Goal: Task Accomplishment & Management: Use online tool/utility

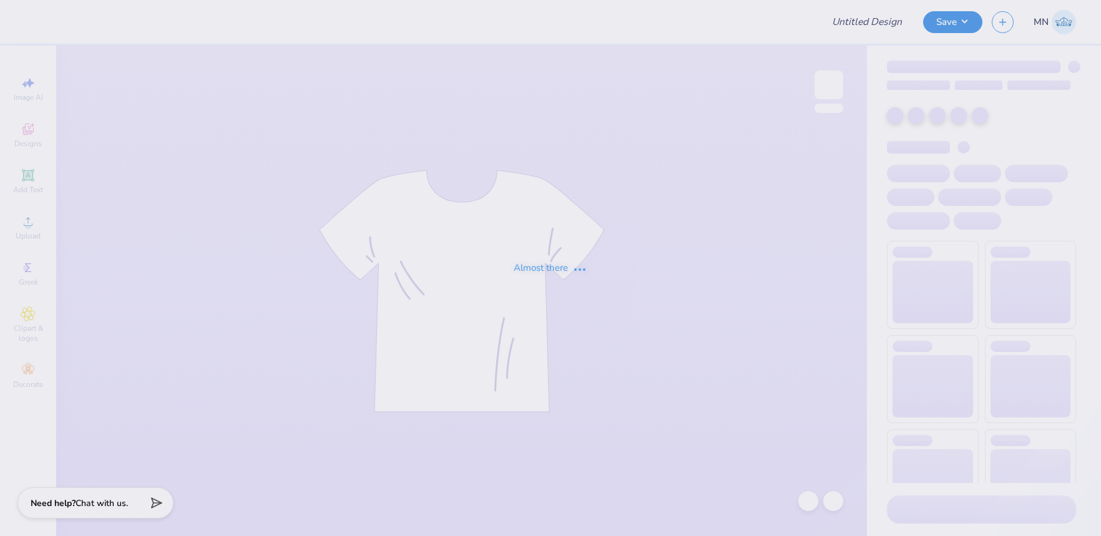
type input "Jamfest"
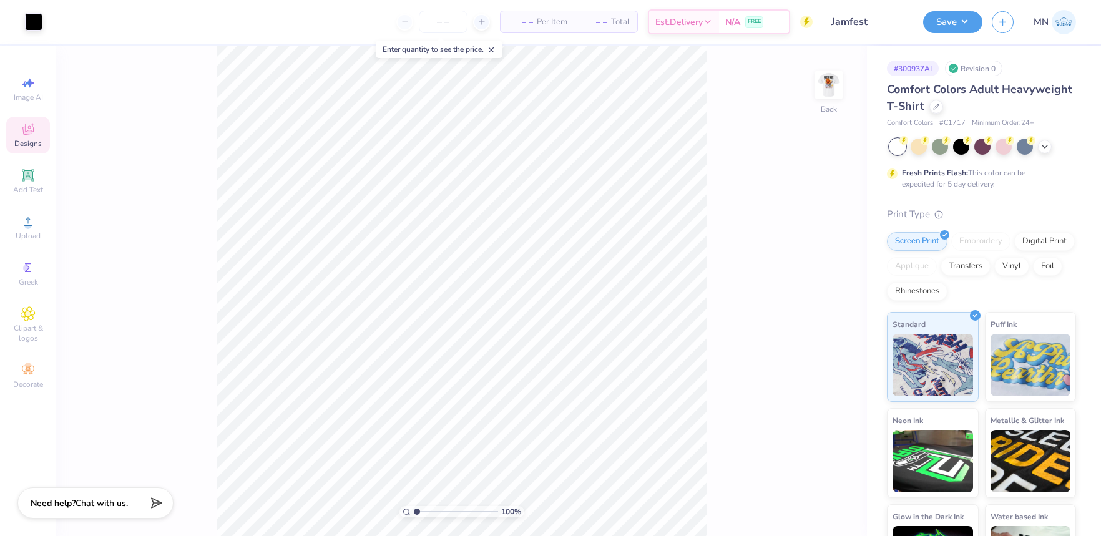
click at [32, 134] on icon at bounding box center [28, 129] width 15 height 15
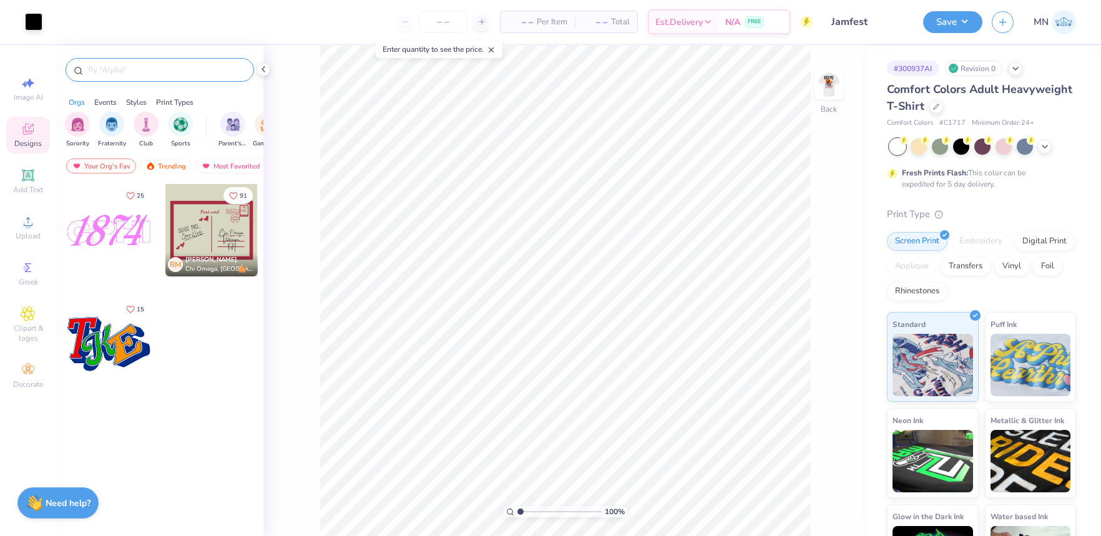
click at [206, 70] on input "text" at bounding box center [166, 70] width 160 height 12
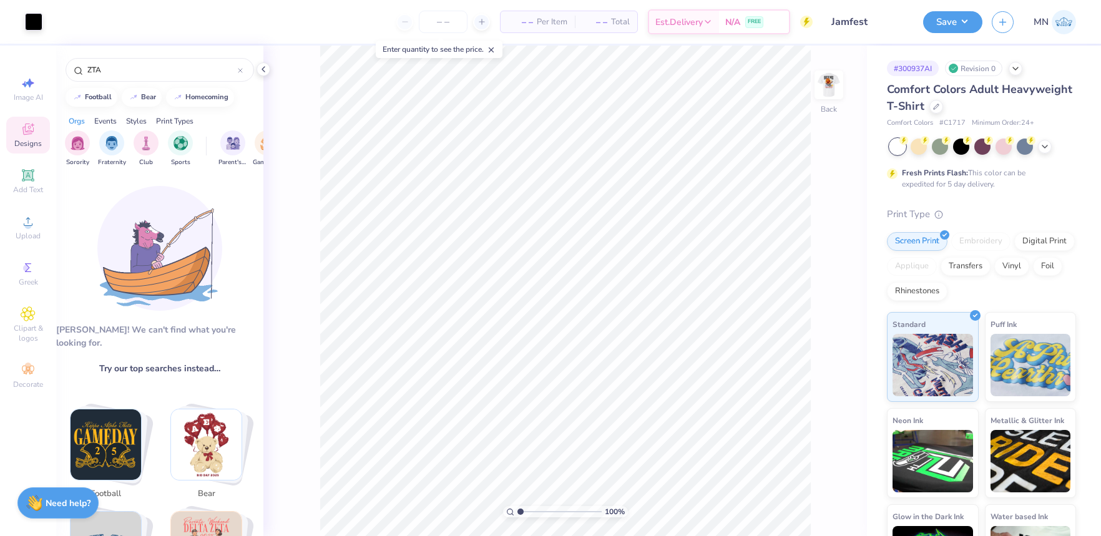
drag, startPoint x: 179, startPoint y: 358, endPoint x: 210, endPoint y: 323, distance: 47.3
click at [179, 362] on span "Try our top searches instead…" at bounding box center [159, 368] width 121 height 13
drag, startPoint x: 212, startPoint y: 321, endPoint x: 171, endPoint y: 220, distance: 109.5
click at [208, 313] on div "[PERSON_NAME]! We can't find what you're looking for. Try our top searches inst…" at bounding box center [159, 360] width 207 height 375
drag, startPoint x: 105, startPoint y: 64, endPoint x: 46, endPoint y: 61, distance: 59.4
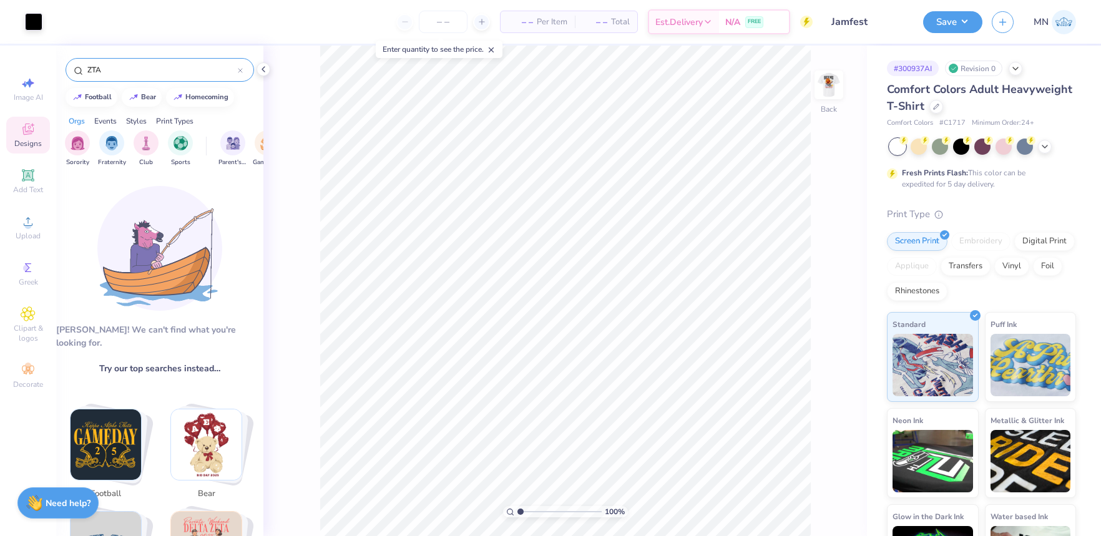
click at [46, 61] on div "Art colors – – Per Item – – Total Est. Delivery N/A FREE Design Title Jamfest S…" at bounding box center [550, 268] width 1101 height 536
type input "zeta tau alpha"
click at [28, 144] on span "Designs" at bounding box center [27, 144] width 27 height 10
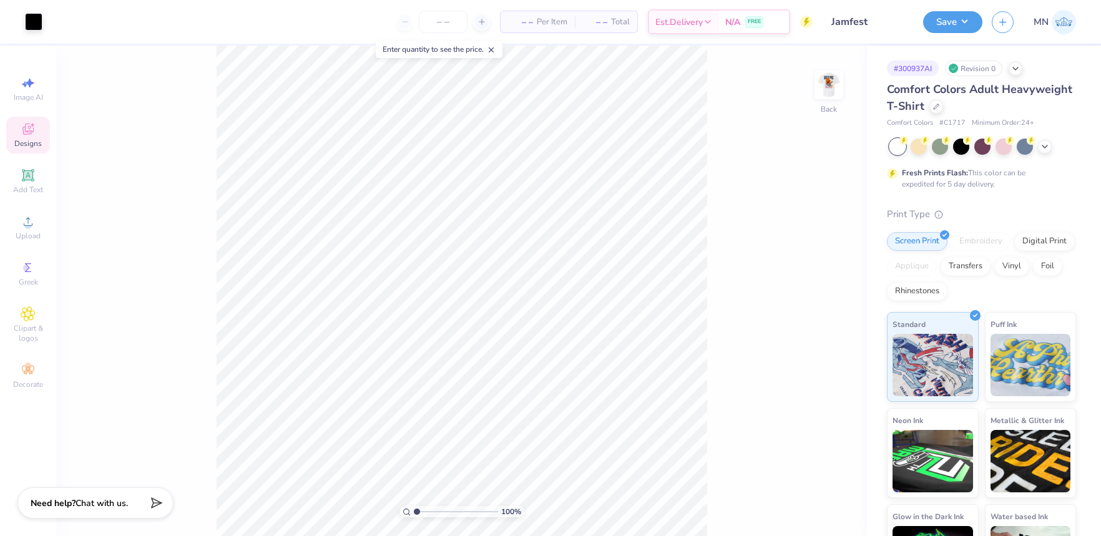
click at [31, 139] on span "Designs" at bounding box center [27, 144] width 27 height 10
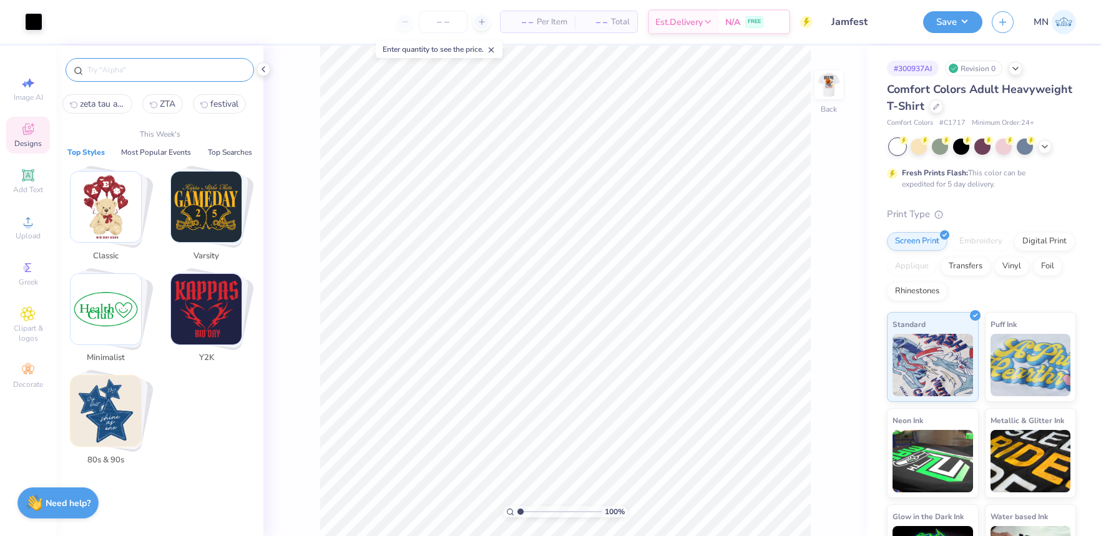
click at [112, 69] on input "text" at bounding box center [166, 70] width 160 height 12
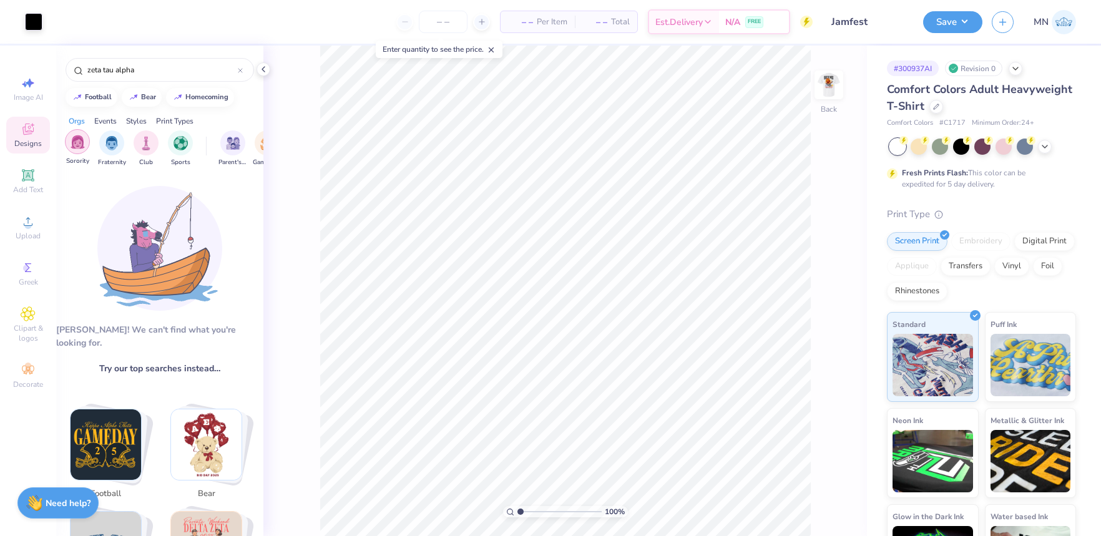
click at [69, 141] on div "filter for Sorority" at bounding box center [77, 141] width 25 height 25
click at [79, 152] on div "filter for Sorority" at bounding box center [77, 142] width 25 height 25
click at [80, 147] on img "filter for Sorority" at bounding box center [78, 142] width 14 height 14
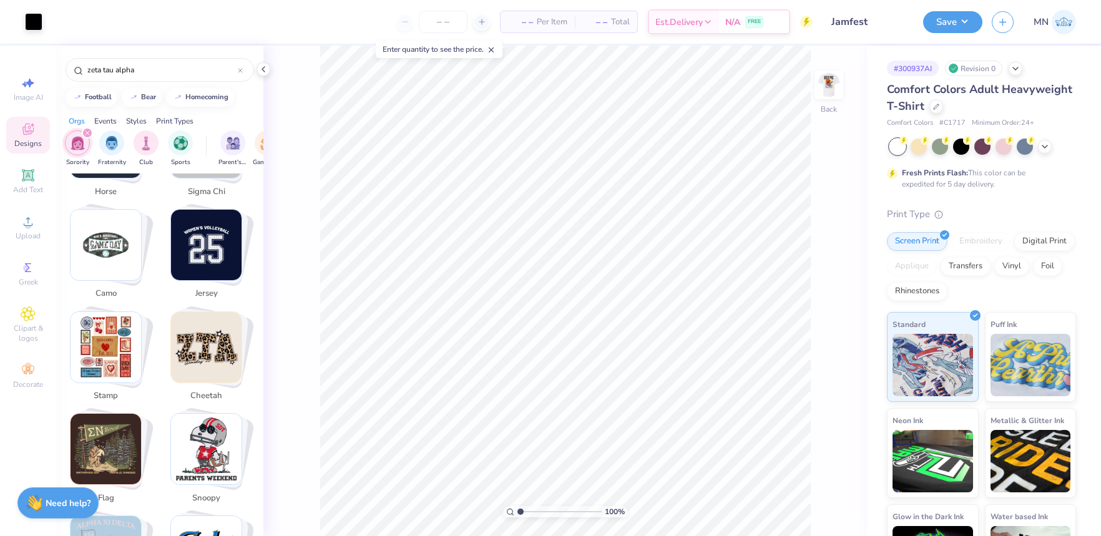
scroll to position [1299, 0]
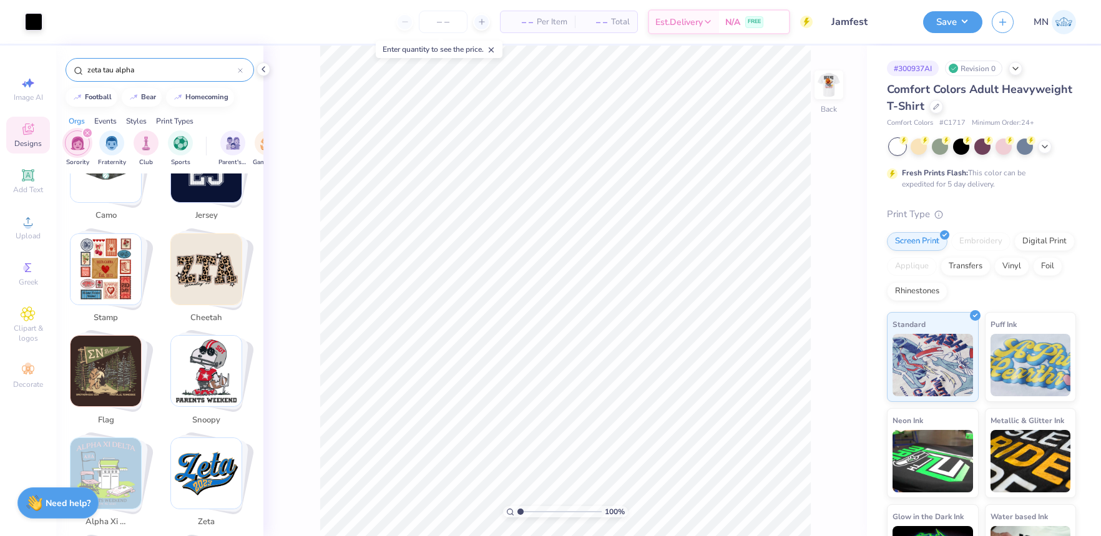
click at [144, 67] on input "zeta tau alpha" at bounding box center [162, 70] width 152 height 12
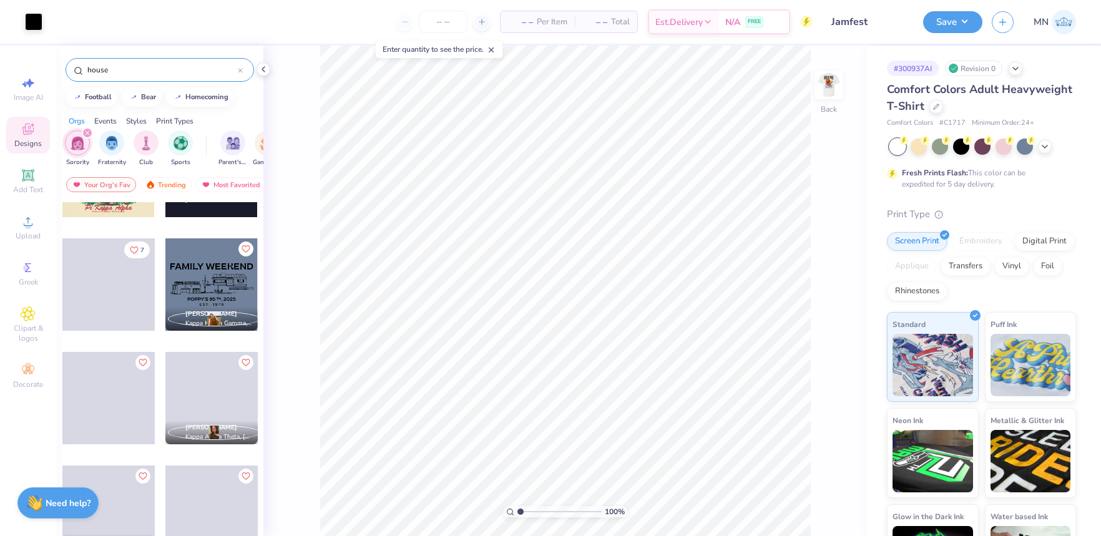
scroll to position [1445, 0]
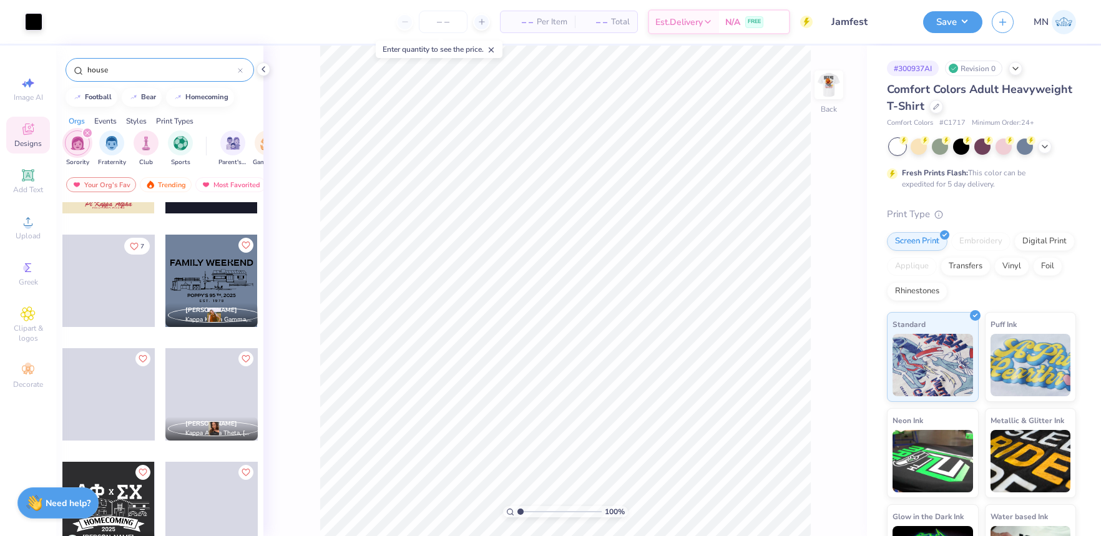
type input "house"
